Goal: Transaction & Acquisition: Purchase product/service

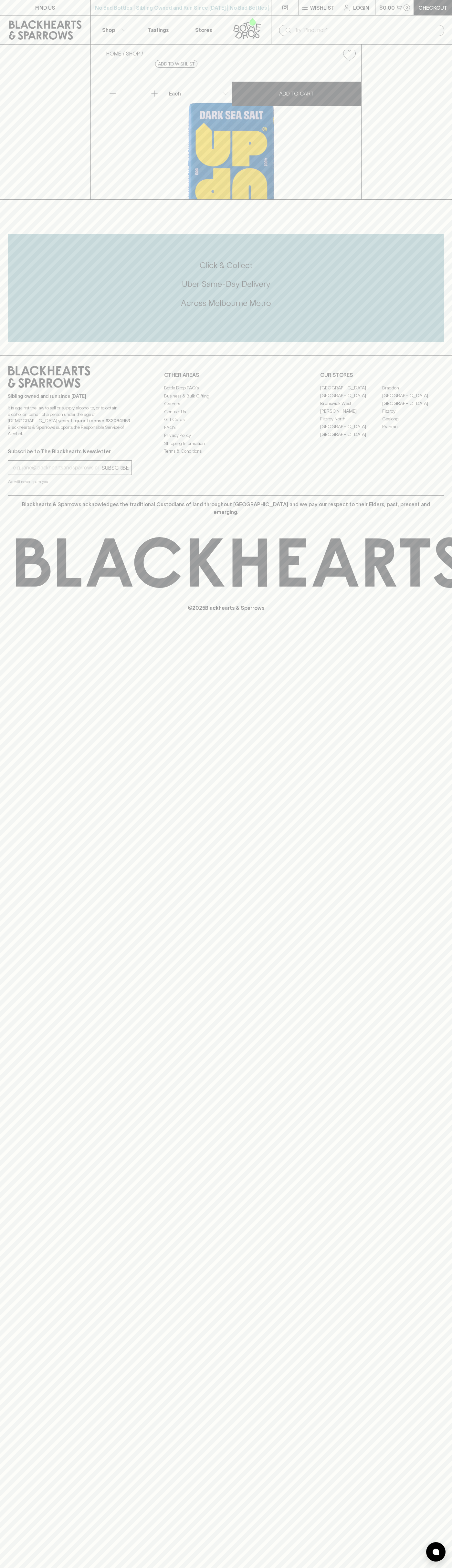
click at [383, 4] on p "$0.00" at bounding box center [386, 7] width 15 height 8
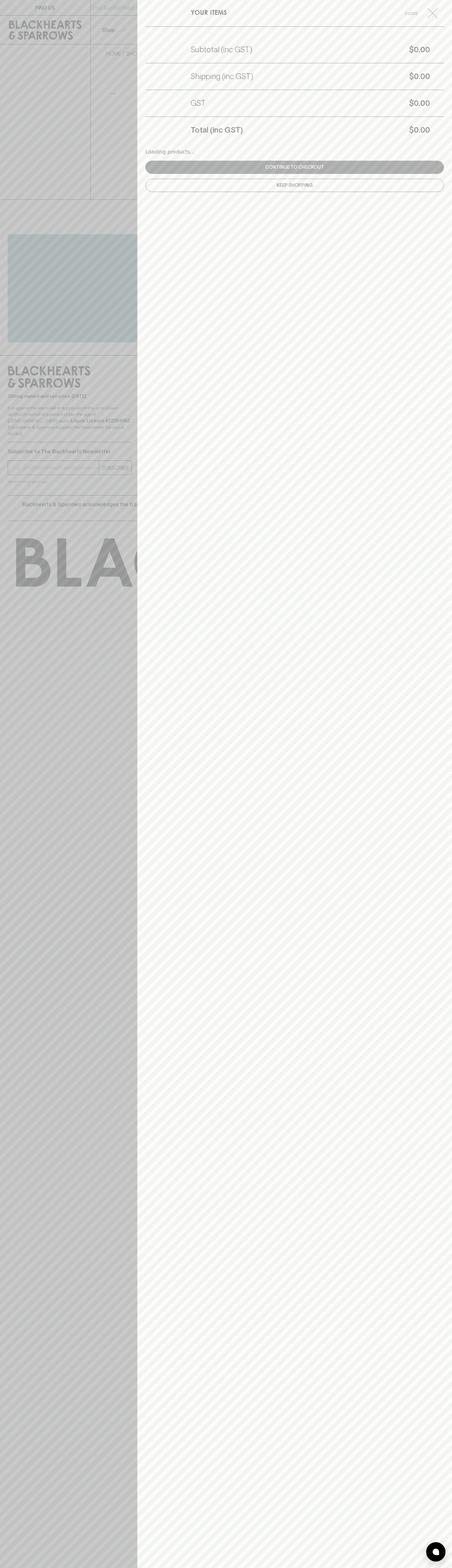
click at [249, 1567] on html "FIND US | No Bad Bottles | Sibling Owned and Run Since 2006 | No Bad Bottles | …" at bounding box center [226, 784] width 452 height 1568
click at [30, 1368] on div at bounding box center [226, 784] width 452 height 1568
